Goal: Navigation & Orientation: Understand site structure

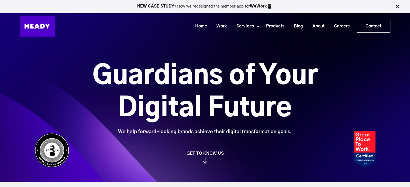
click at [322, 27] on link "About" at bounding box center [316, 26] width 22 height 10
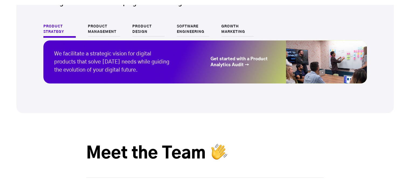
scroll to position [566, 0]
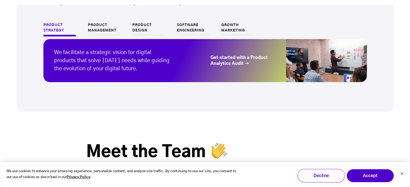
click at [405, 172] on div "We use cookies to enhance your browsing experience, personalize content, and an…" at bounding box center [205, 174] width 410 height 25
click at [401, 174] on icon "Dismiss cookie banner" at bounding box center [401, 173] width 3 height 3
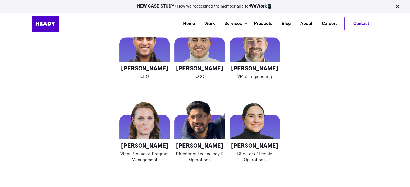
scroll to position [765, 0]
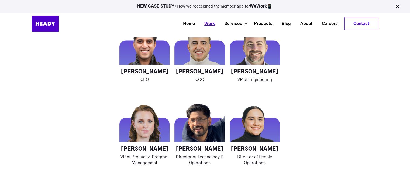
click at [201, 25] on link "Work" at bounding box center [207, 24] width 20 height 10
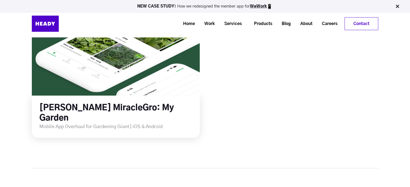
scroll to position [742, 0]
